Goal: Information Seeking & Learning: Check status

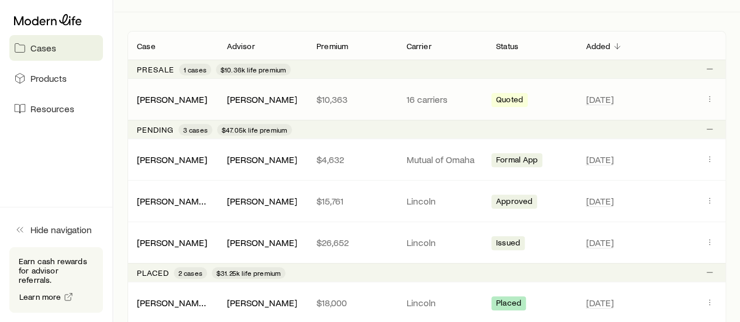
scroll to position [193, 0]
click at [454, 236] on p "Lincoln" at bounding box center [441, 242] width 71 height 12
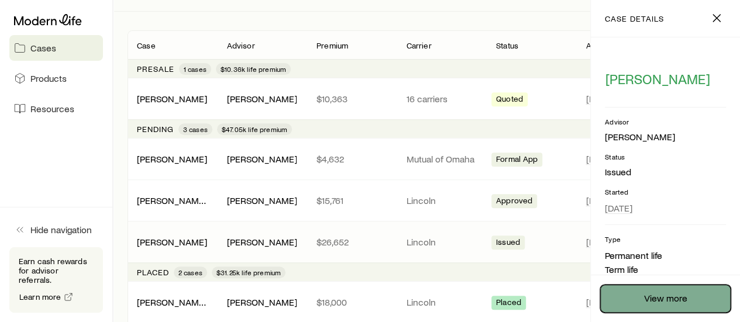
click at [695, 299] on link "View more" at bounding box center [665, 299] width 130 height 28
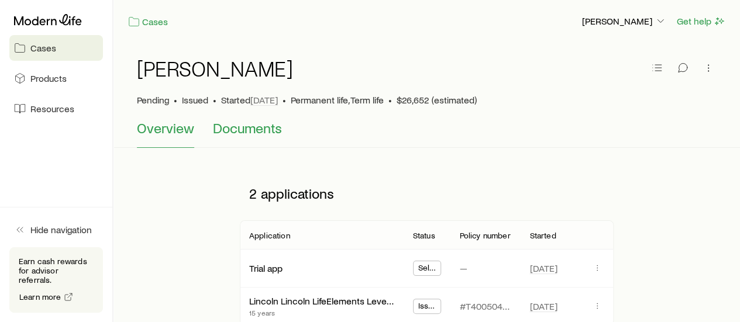
click at [250, 126] on span "Documents" at bounding box center [247, 128] width 69 height 16
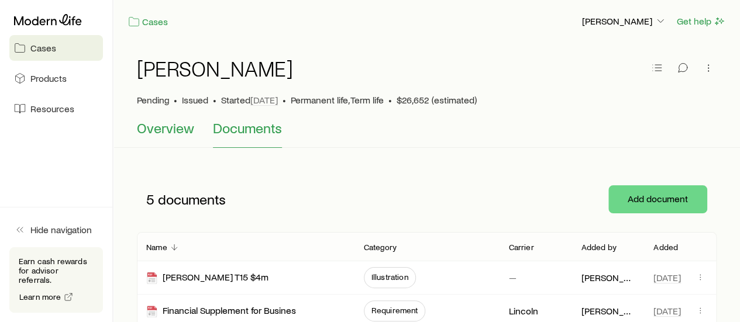
click at [158, 136] on span "Overview" at bounding box center [165, 128] width 57 height 16
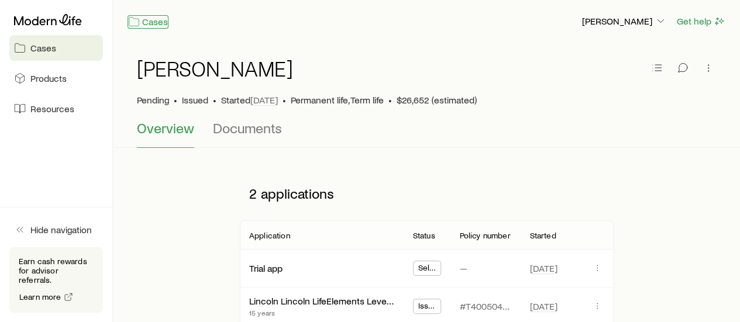
click at [160, 24] on link "Cases" at bounding box center [147, 21] width 41 height 13
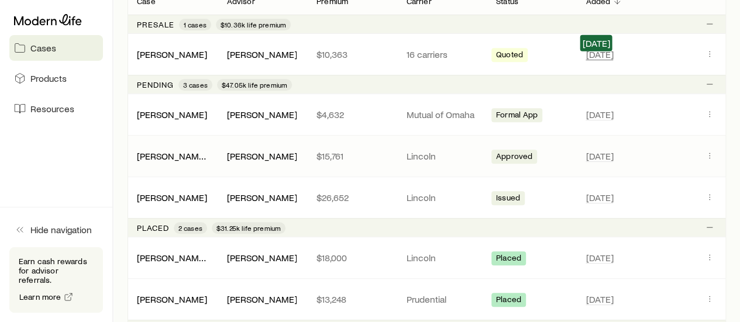
scroll to position [229, 0]
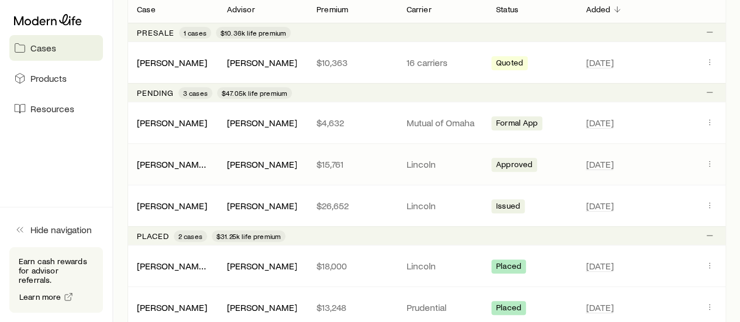
click at [389, 156] on div "[PERSON_NAME] & [PERSON_NAME] [PERSON_NAME] $15,761 Lincoln Approved [DATE]" at bounding box center [426, 164] width 598 height 41
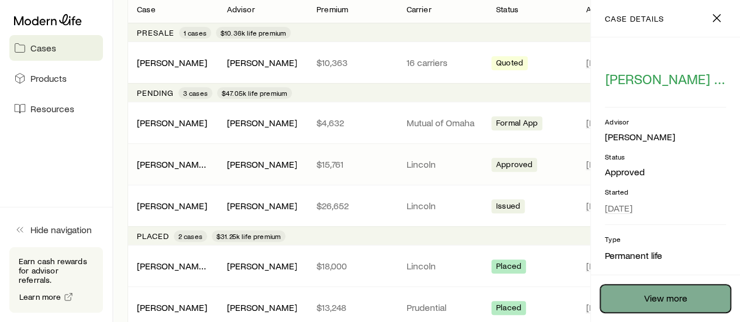
click at [685, 305] on link "View more" at bounding box center [665, 299] width 130 height 28
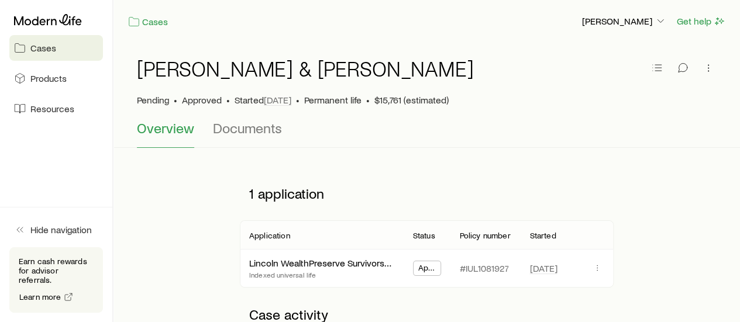
click at [39, 51] on span "Cases" at bounding box center [43, 48] width 26 height 12
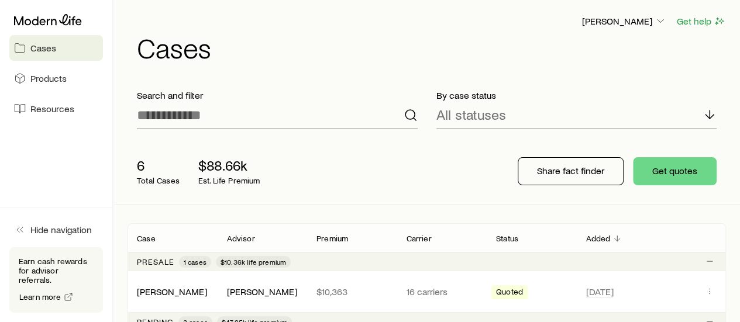
click at [53, 45] on span "Cases" at bounding box center [43, 48] width 26 height 12
click at [50, 50] on span "Cases" at bounding box center [43, 48] width 26 height 12
